Goal: Transaction & Acquisition: Register for event/course

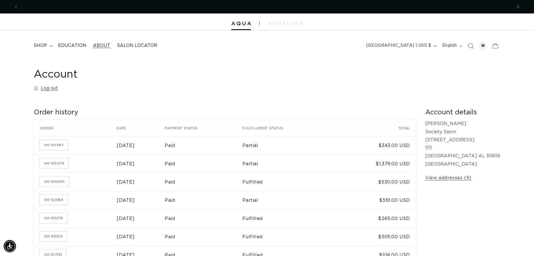
scroll to position [0, 495]
click at [77, 47] on span "Education" at bounding box center [72, 46] width 28 height 6
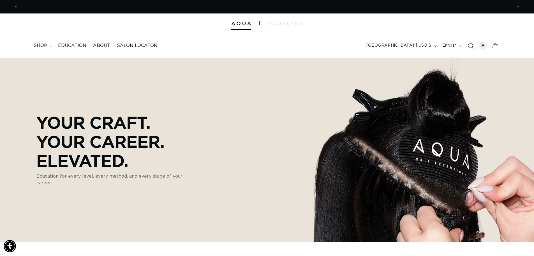
click at [74, 46] on span "Education" at bounding box center [72, 46] width 28 height 6
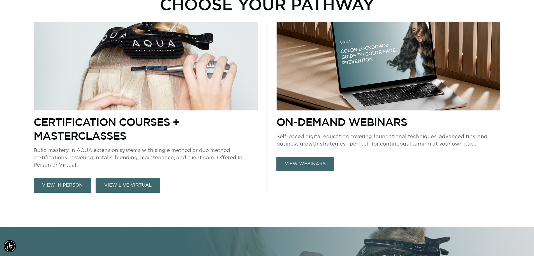
scroll to position [0, 495]
click at [77, 185] on link "view in person" at bounding box center [63, 185] width 58 height 15
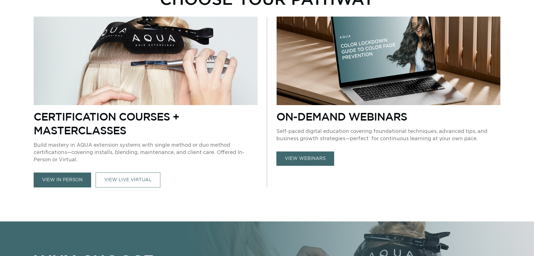
scroll to position [281, 0]
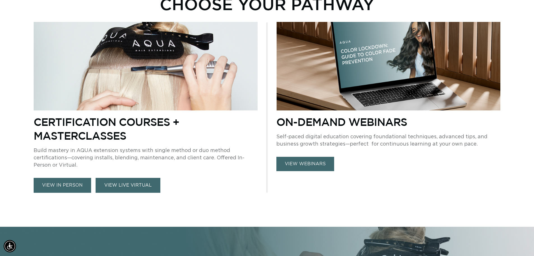
click at [137, 186] on link "VIEW LIVE VIRTUAL" at bounding box center [128, 185] width 65 height 15
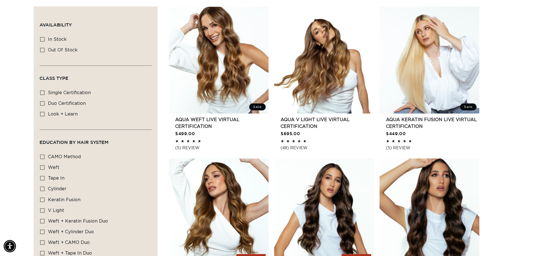
scroll to position [252, 0]
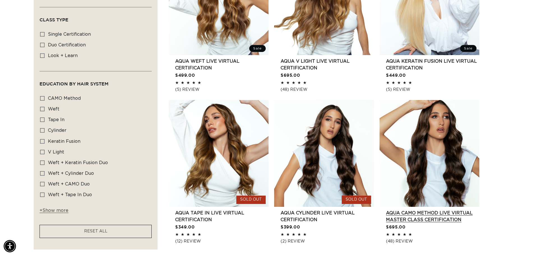
click at [419, 217] on link "AQUA CAMO Method LIVE VIRTUAL Master Class Certification" at bounding box center [432, 215] width 93 height 13
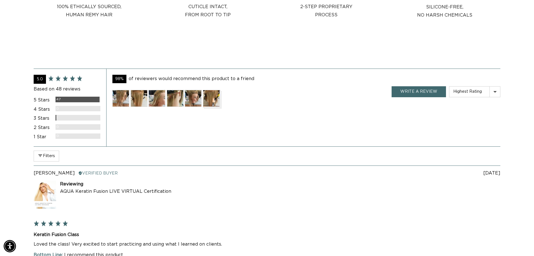
click at [125, 95] on img at bounding box center [121, 98] width 17 height 17
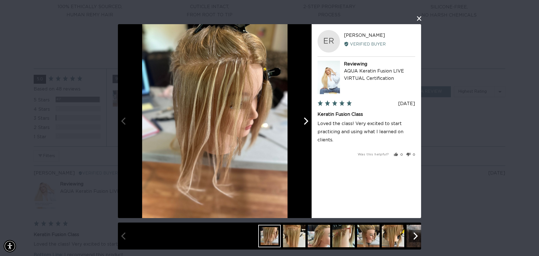
scroll to position [0, 499]
click at [304, 123] on icon "Next" at bounding box center [305, 120] width 7 height 7
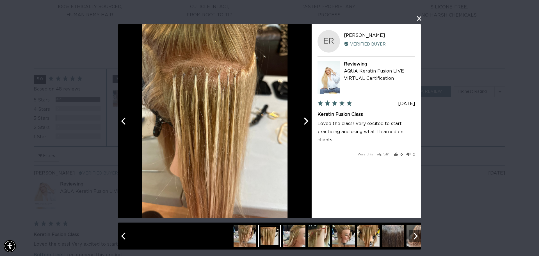
click at [304, 122] on icon "Next" at bounding box center [305, 120] width 7 height 7
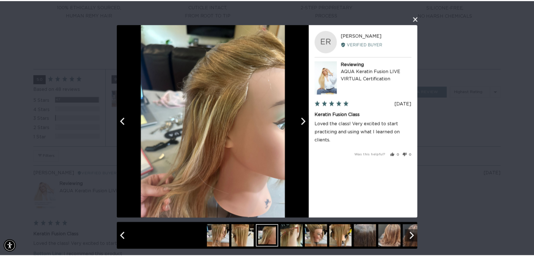
scroll to position [0, 998]
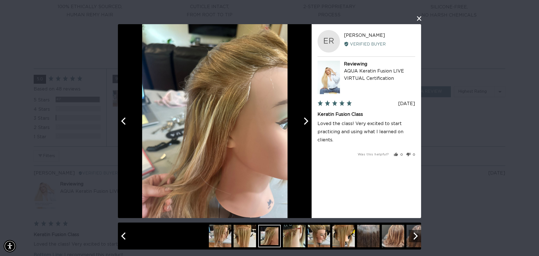
click at [417, 19] on button "close this modal window" at bounding box center [418, 18] width 7 height 7
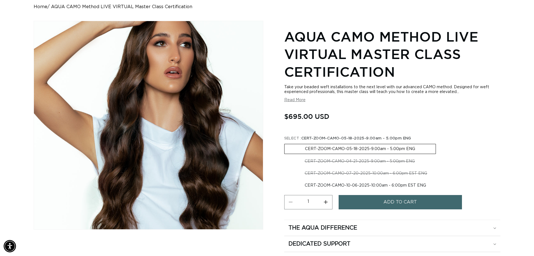
scroll to position [56, 0]
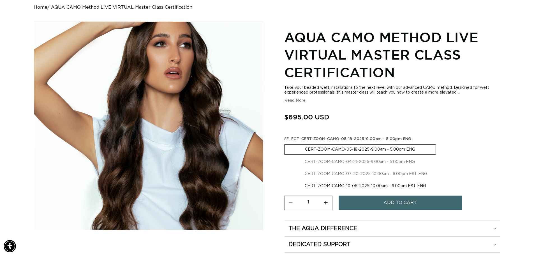
click at [296, 102] on button "Read More" at bounding box center [294, 100] width 21 height 5
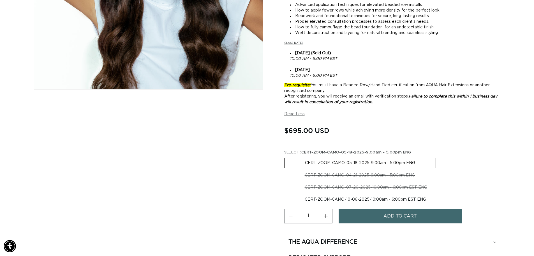
scroll to position [0, 495]
click at [352, 198] on label "CERT-ZOOM-CAMO-10-06-2025-10:00am - 6:00pm EST ENG Variant sold out or unavaila…" at bounding box center [365, 199] width 162 height 10
click at [451, 182] on input "CERT-ZOOM-CAMO-10-06-2025-10:00am - 6:00pm EST ENG Variant sold out or unavaila…" at bounding box center [451, 181] width 0 height 0
radio input "true"
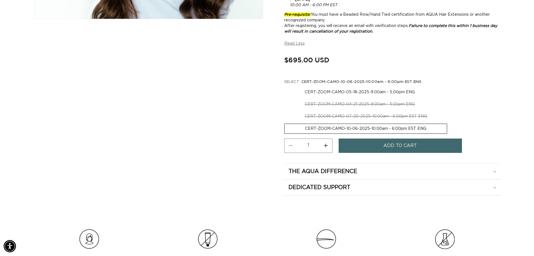
scroll to position [281, 0]
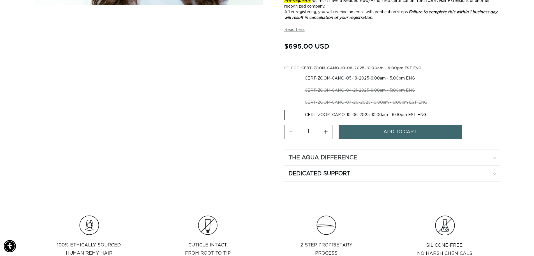
click at [379, 162] on summary "The Aqua Difference" at bounding box center [392, 158] width 216 height 16
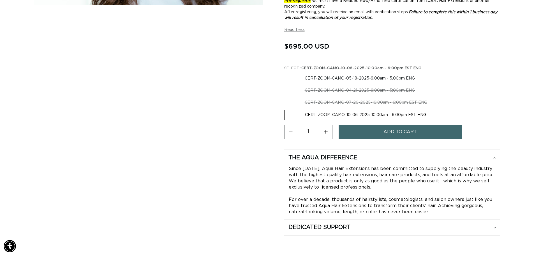
scroll to position [0, 0]
click at [392, 161] on div "Dedicated Support" at bounding box center [393, 157] width 208 height 7
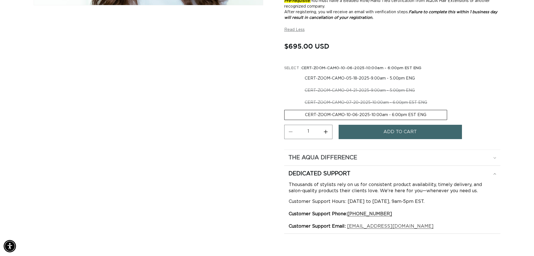
scroll to position [0, 495]
click at [377, 154] on div "The Aqua Difference" at bounding box center [393, 157] width 208 height 7
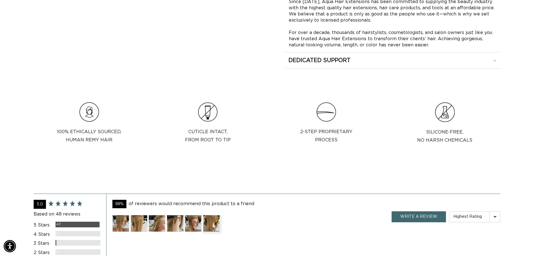
scroll to position [0, 0]
drag, startPoint x: 534, startPoint y: 148, endPoint x: 527, endPoint y: 145, distance: 7.0
click at [527, 145] on div "100% Ethically sourced,  Human Remy Hair Cuticle intact,  from root to tip 2-st…" at bounding box center [267, 125] width 534 height 47
